Goal: Transaction & Acquisition: Subscribe to service/newsletter

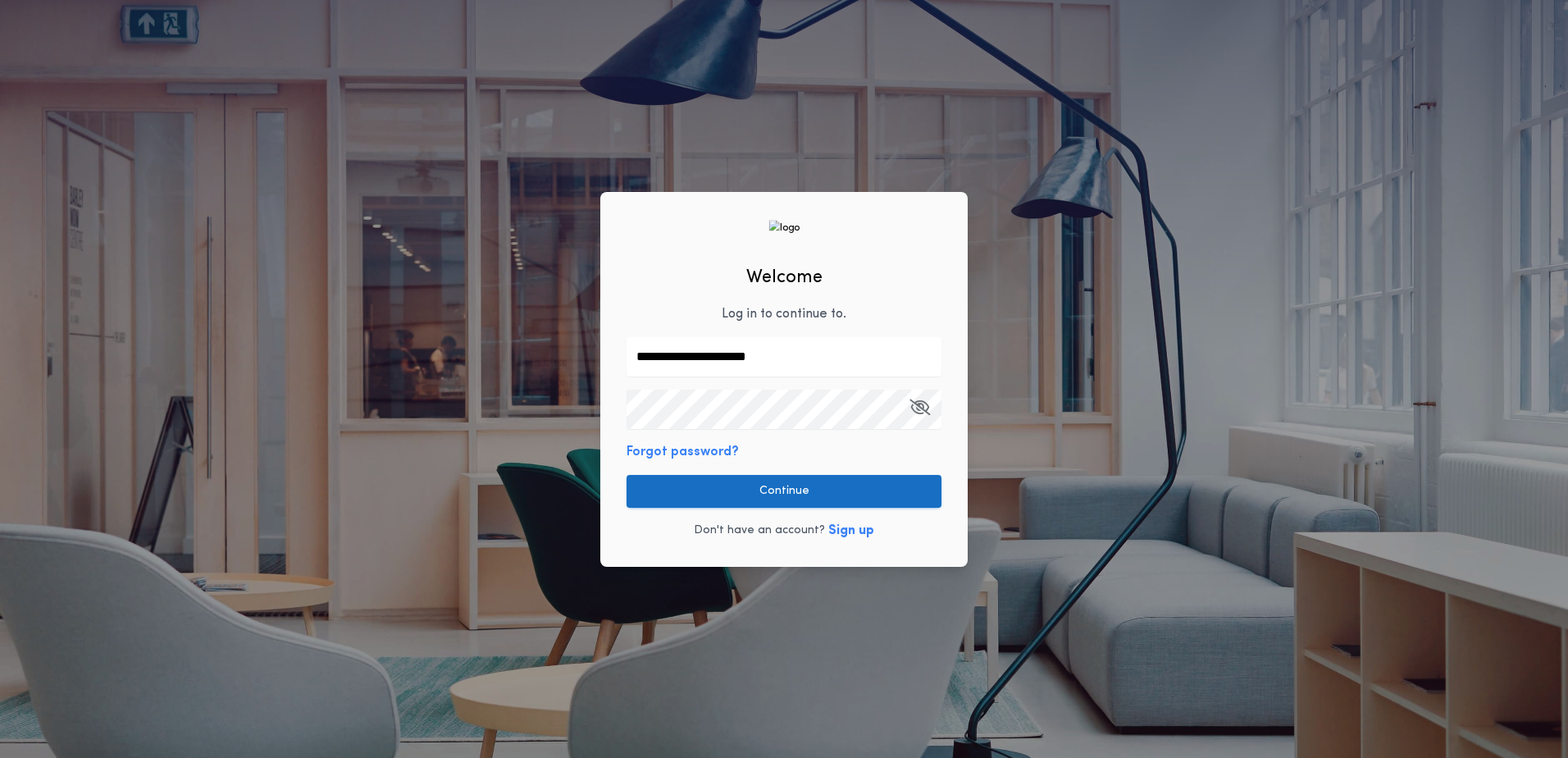
click at [773, 496] on button "Continue" at bounding box center [783, 492] width 315 height 33
click at [858, 533] on button "Sign up" at bounding box center [852, 531] width 46 height 20
